Goal: Navigation & Orientation: Find specific page/section

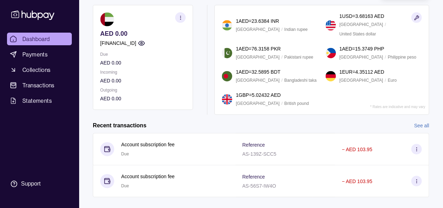
scroll to position [94, 0]
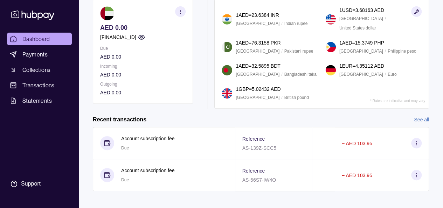
click at [419, 116] on link "See all" at bounding box center [421, 120] width 15 height 8
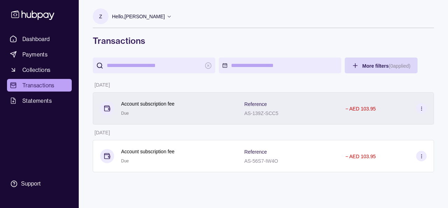
click at [421, 109] on icon at bounding box center [421, 108] width 5 height 5
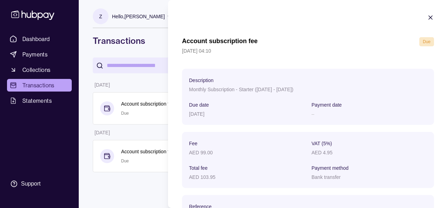
click at [154, 85] on html "Dashboard Payments Collections Transactions Statements Support Z Hello, Zenab […" at bounding box center [224, 104] width 448 height 208
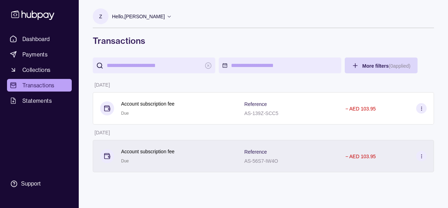
click at [423, 156] on icon at bounding box center [421, 155] width 5 height 5
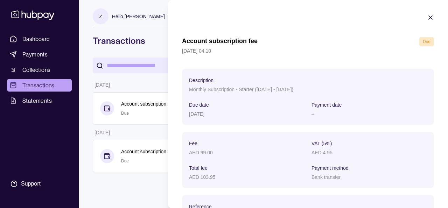
click at [156, 87] on html "Dashboard Payments Collections Transactions Statements Support Z Hello, Zenab […" at bounding box center [224, 104] width 448 height 208
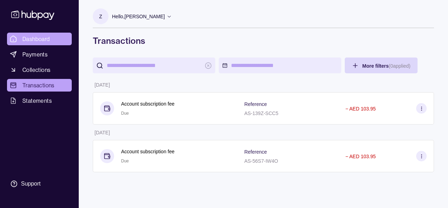
click at [36, 38] on span "Dashboard" at bounding box center [36, 39] width 28 height 8
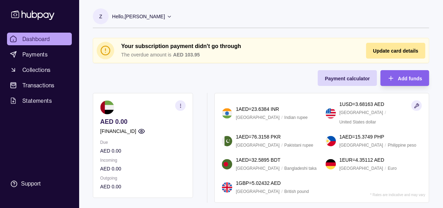
click at [167, 15] on icon at bounding box center [169, 16] width 5 height 5
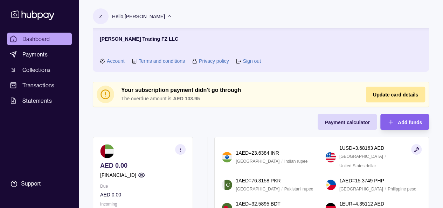
click at [47, 39] on span "Dashboard" at bounding box center [36, 39] width 28 height 8
click at [37, 71] on span "Collections" at bounding box center [36, 69] width 28 height 8
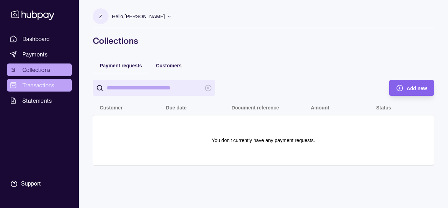
click at [54, 86] on span "Transactions" at bounding box center [38, 85] width 32 height 8
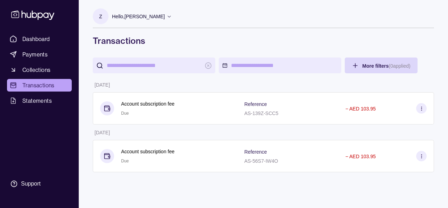
click at [169, 18] on icon at bounding box center [169, 16] width 5 height 5
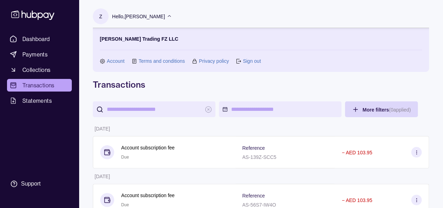
click at [252, 61] on link "Sign out" at bounding box center [252, 61] width 18 height 8
